Goal: Find specific page/section: Find specific page/section

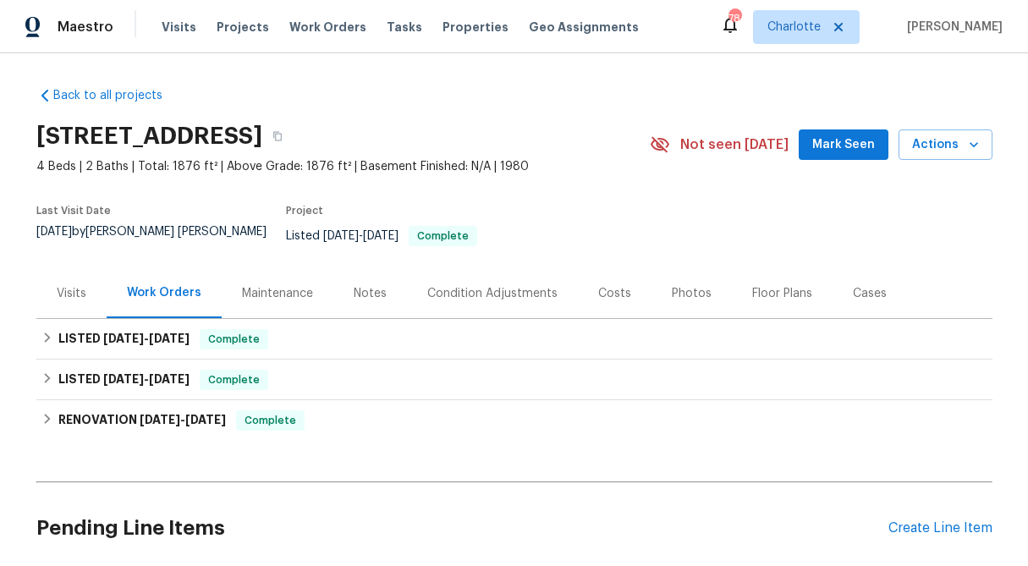
click at [73, 290] on div "Visits" at bounding box center [71, 293] width 70 height 50
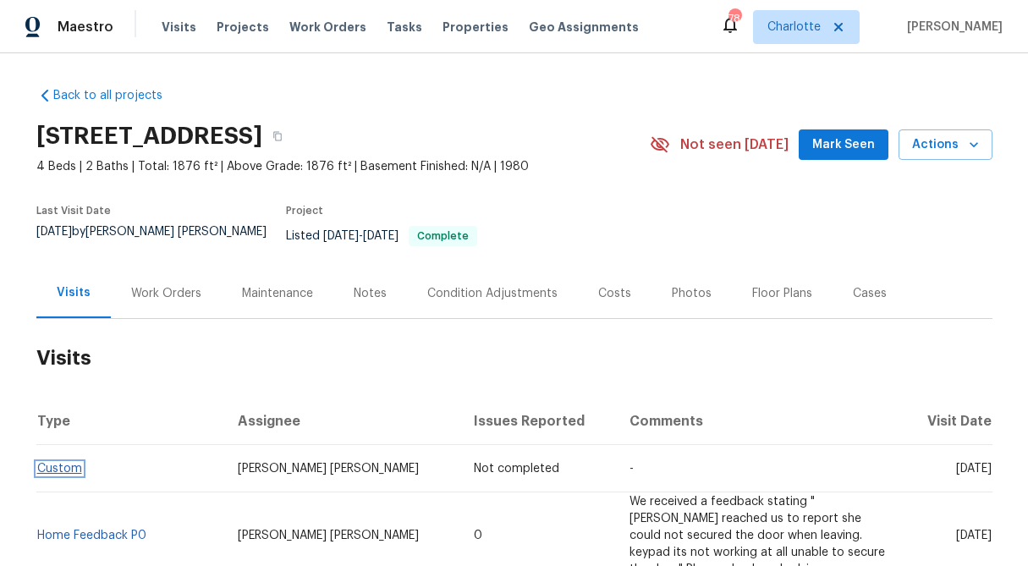
click at [58, 463] on link "Custom" at bounding box center [59, 469] width 45 height 12
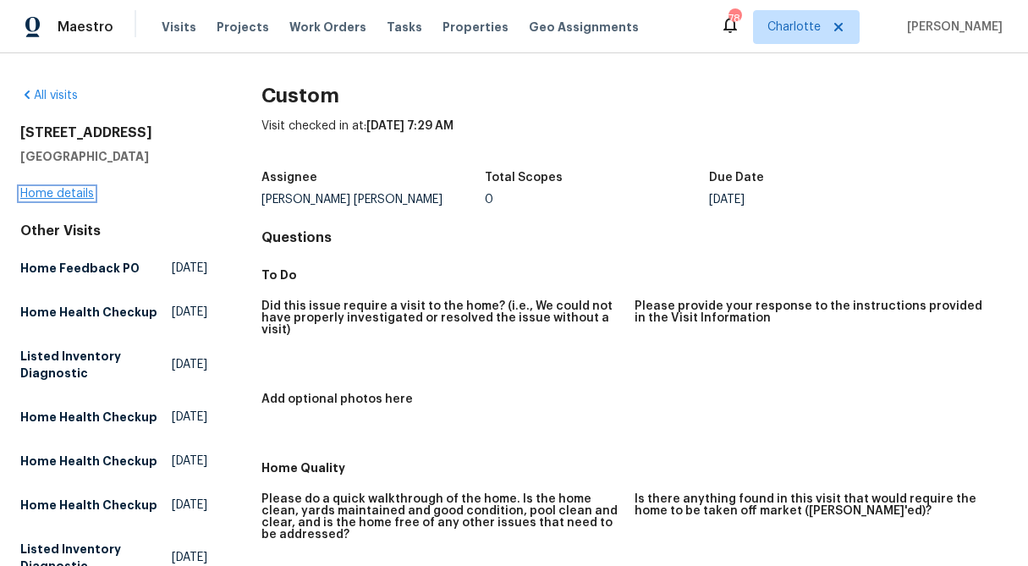
click at [59, 191] on link "Home details" at bounding box center [57, 194] width 74 height 12
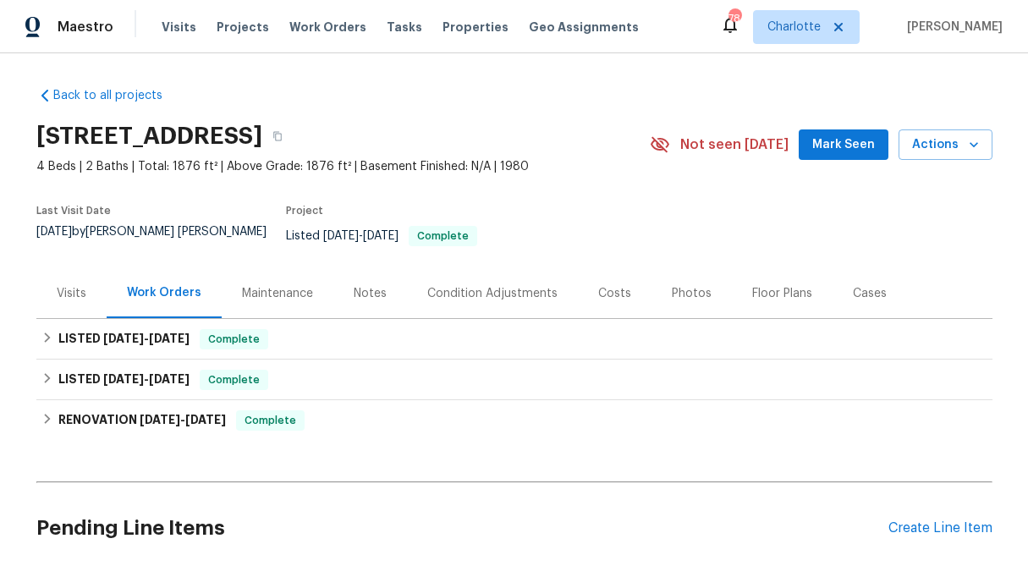
click at [63, 292] on div "Visits" at bounding box center [71, 293] width 70 height 50
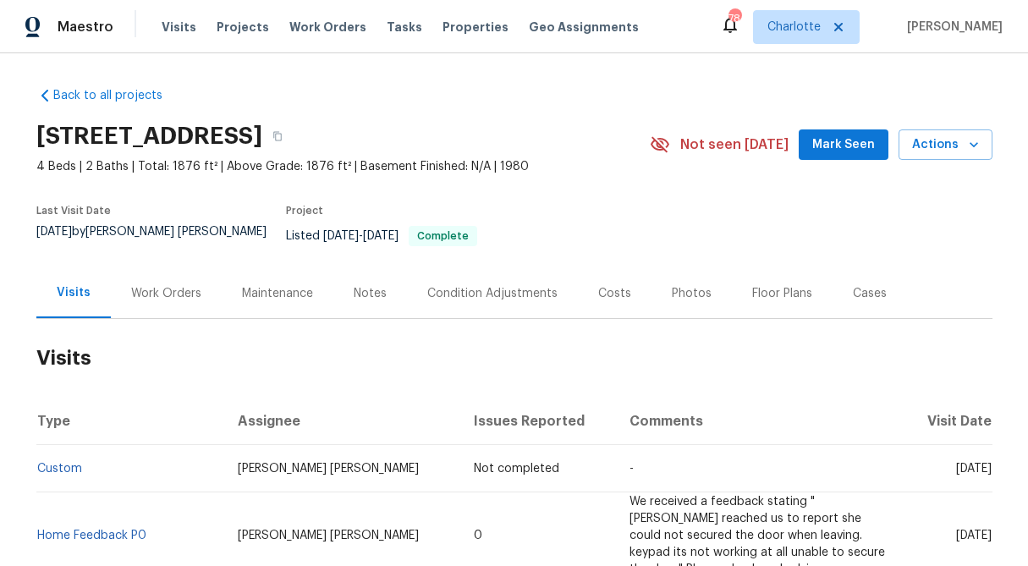
click at [55, 449] on td "Custom" at bounding box center [130, 468] width 189 height 47
click at [59, 463] on link "Custom" at bounding box center [59, 469] width 45 height 12
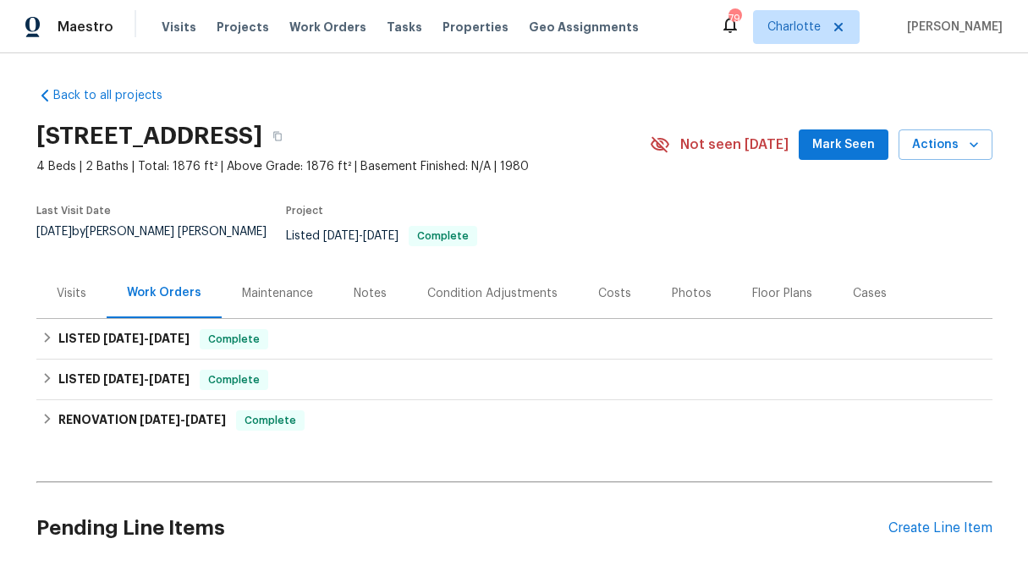
click at [73, 285] on div "Visits" at bounding box center [72, 293] width 30 height 17
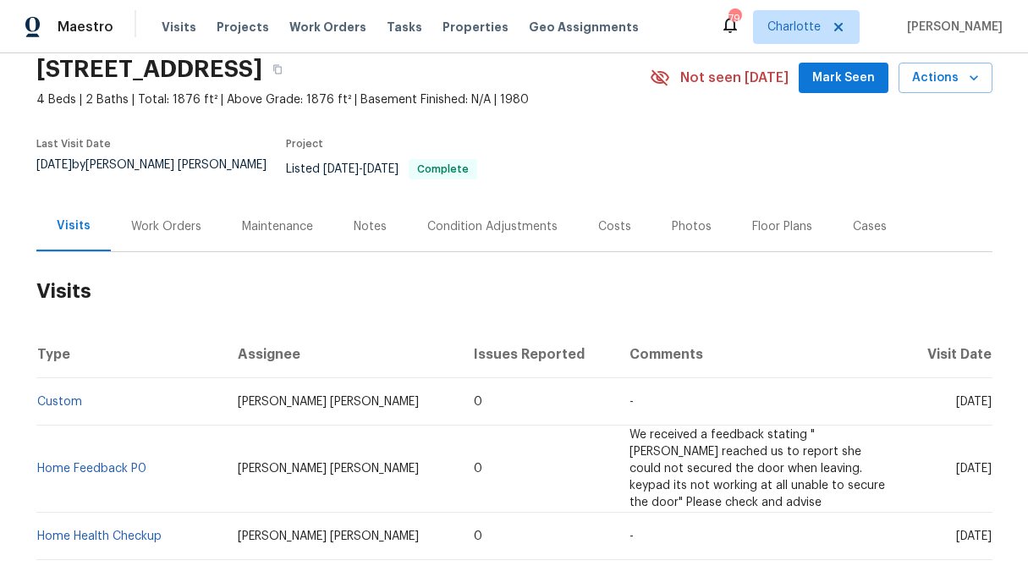
scroll to position [76, 0]
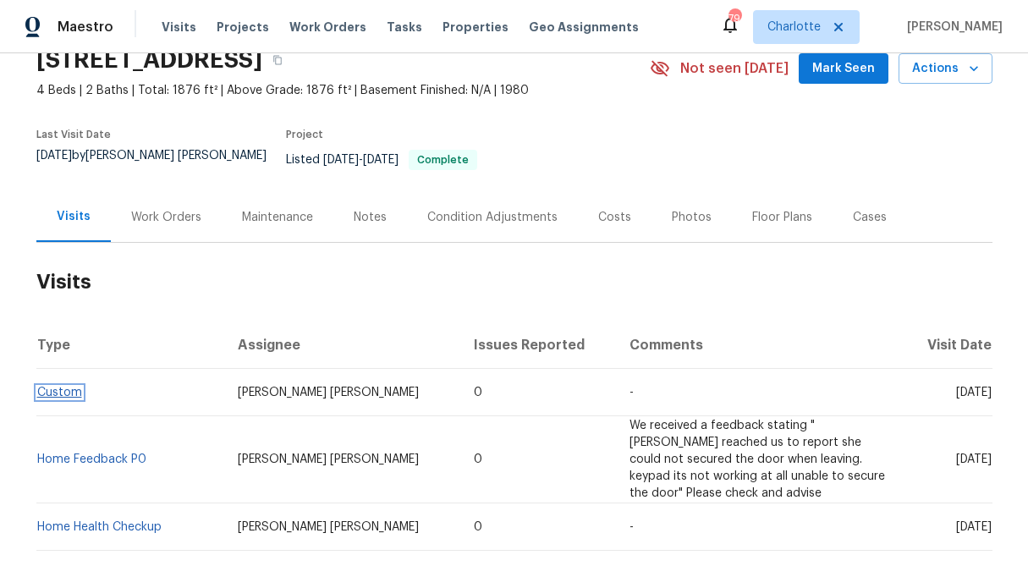
click at [58, 387] on link "Custom" at bounding box center [59, 393] width 45 height 12
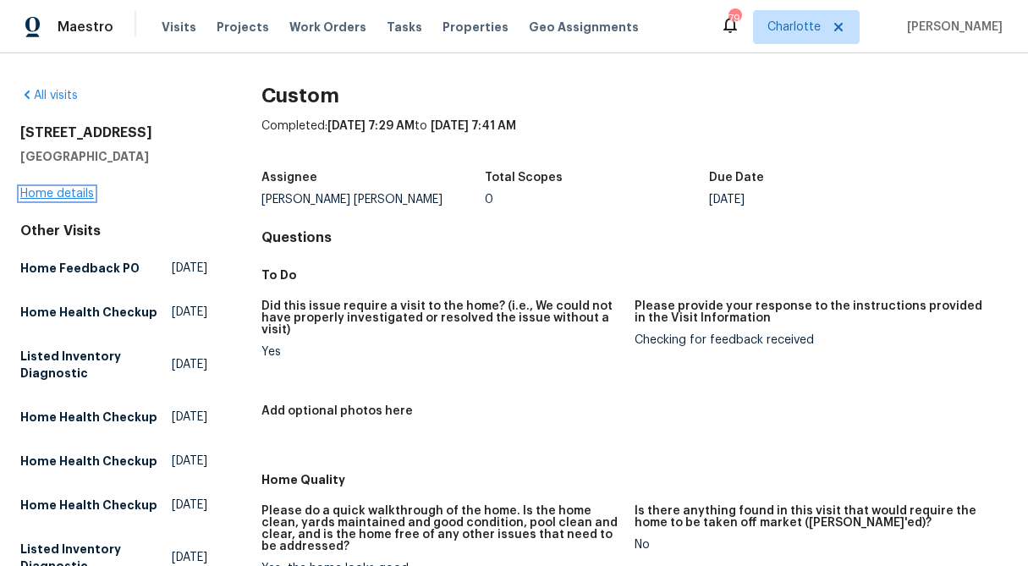
click at [49, 190] on link "Home details" at bounding box center [57, 194] width 74 height 12
